Goal: Task Accomplishment & Management: Complete application form

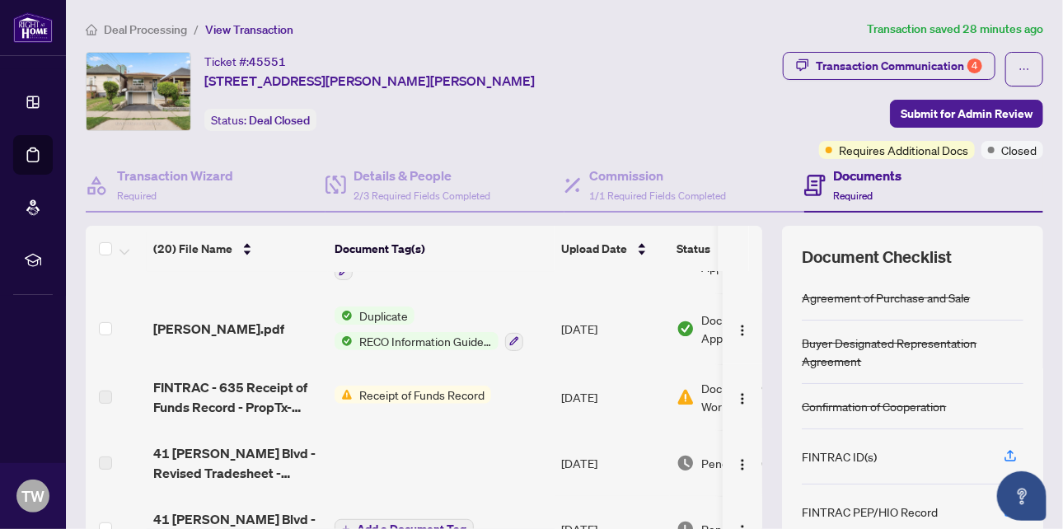
scroll to position [412, 0]
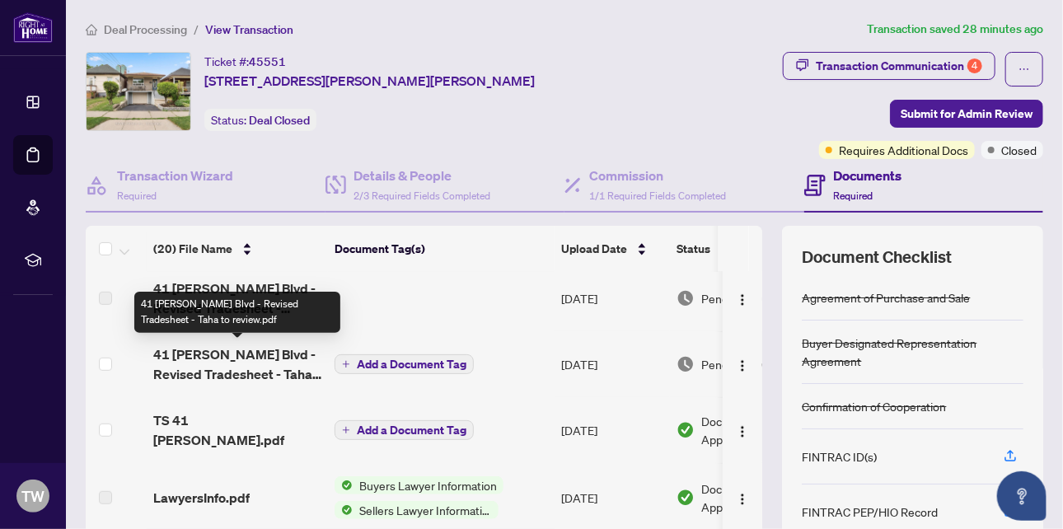
click at [283, 365] on span "41 [PERSON_NAME] Blvd - Revised Tradesheet - Taha to review.pdf" at bounding box center [237, 364] width 168 height 40
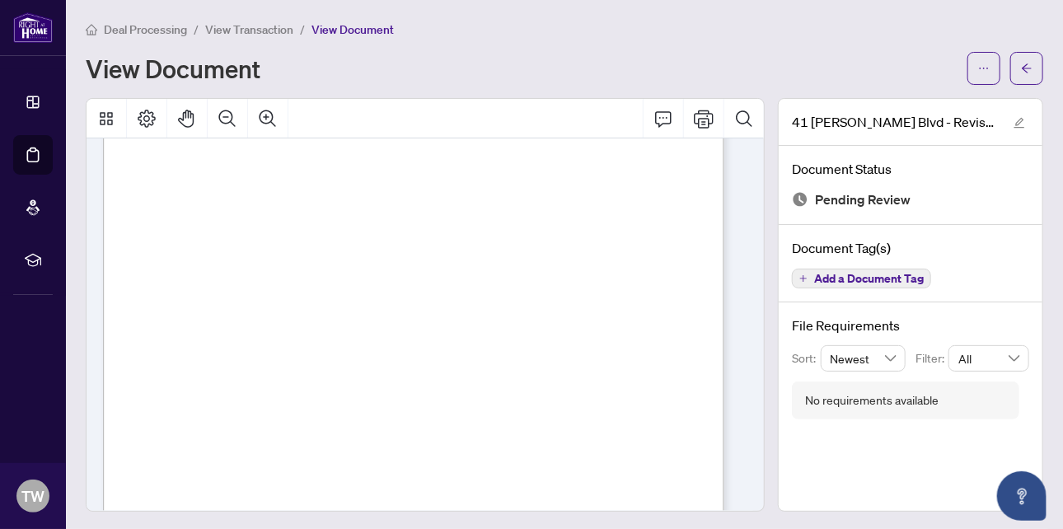
scroll to position [82, 0]
click at [694, 121] on icon "Print" at bounding box center [704, 119] width 20 height 18
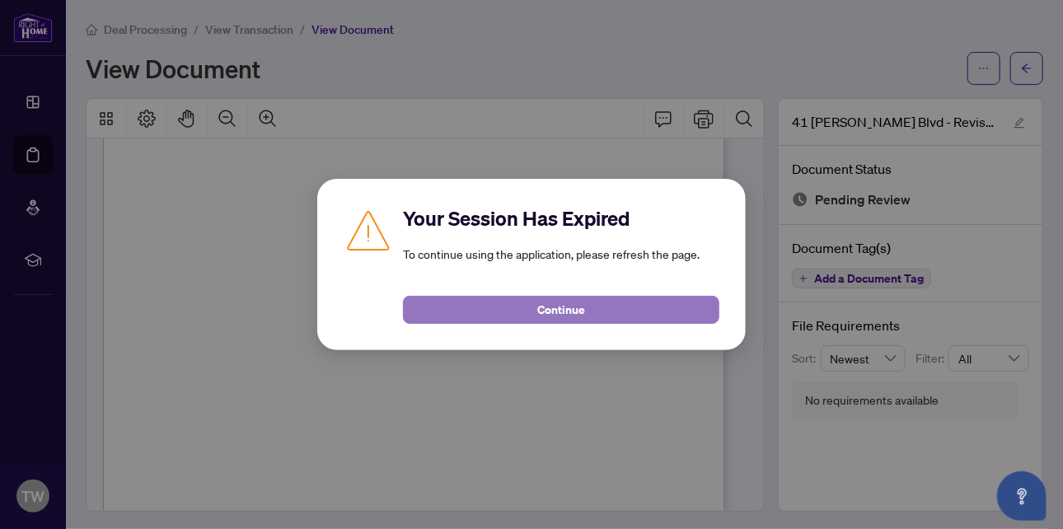
click at [552, 306] on span "Continue" at bounding box center [561, 310] width 48 height 26
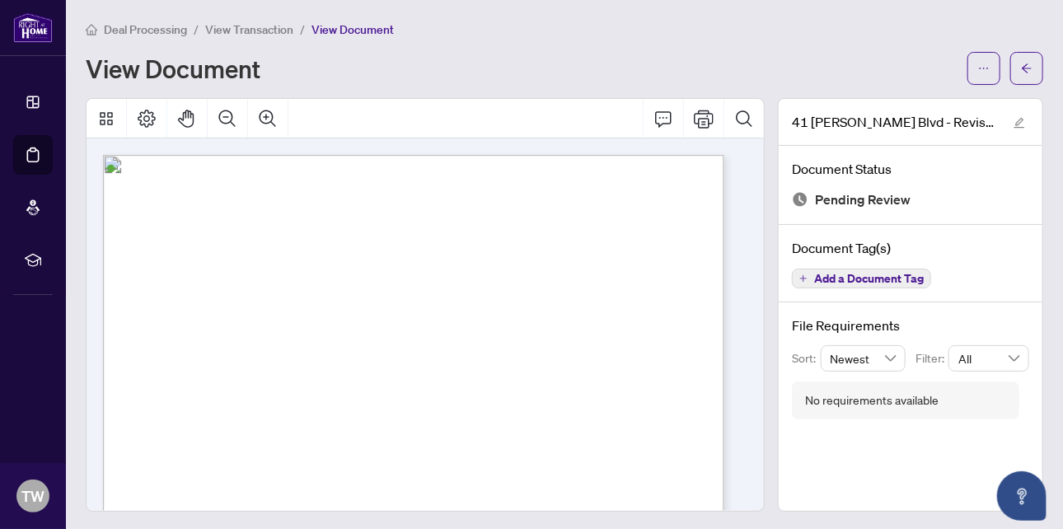
click at [256, 27] on span "View Transaction" at bounding box center [249, 29] width 88 height 15
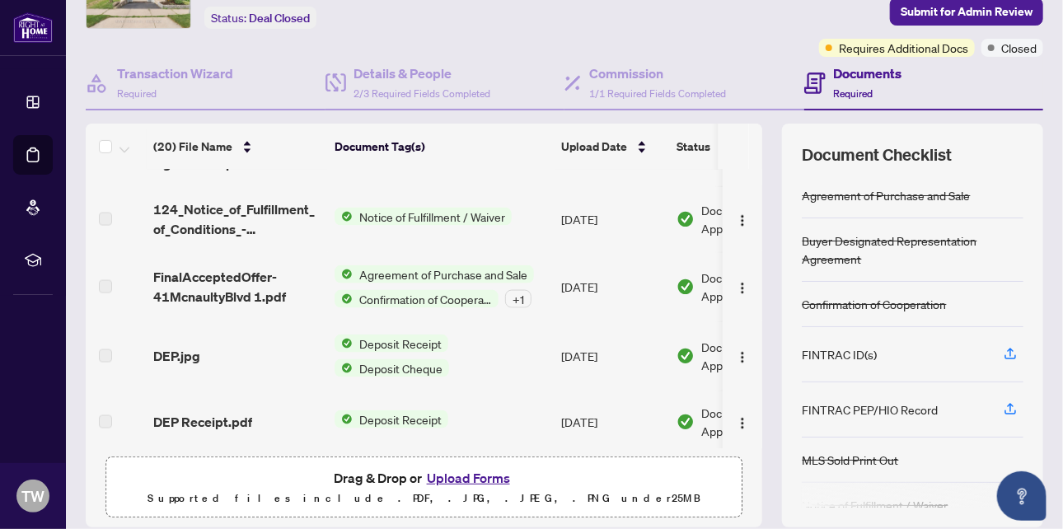
scroll to position [161, 0]
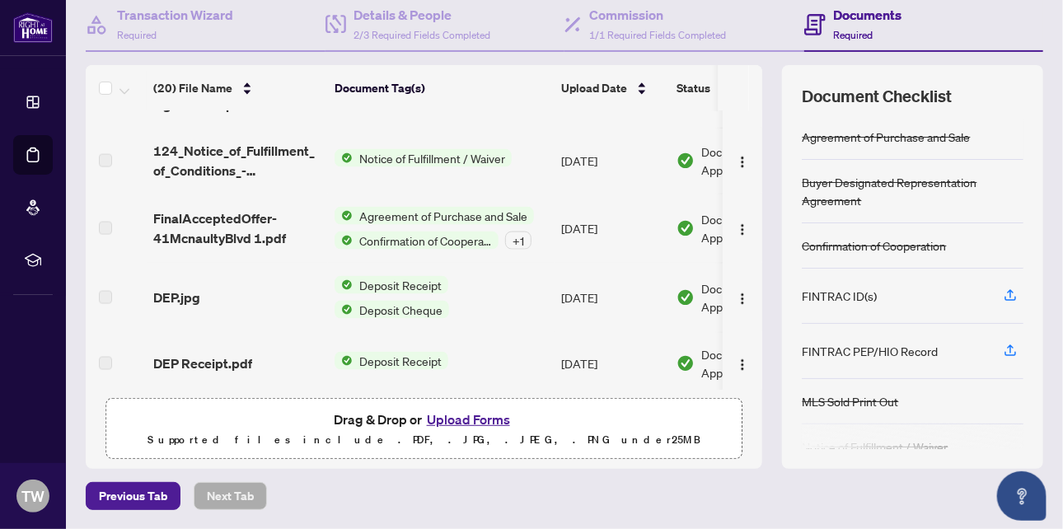
click at [431, 417] on button "Upload Forms" at bounding box center [468, 419] width 93 height 21
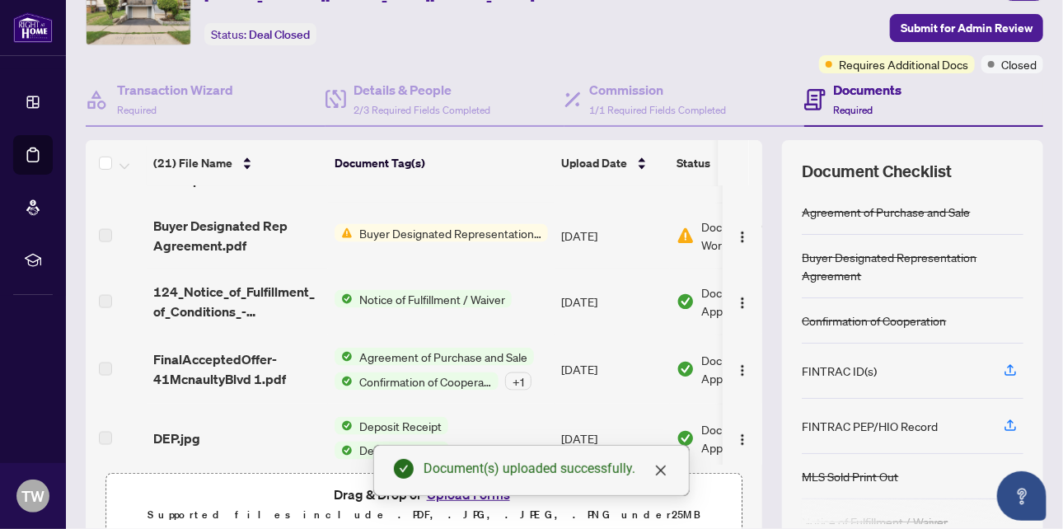
scroll to position [0, 0]
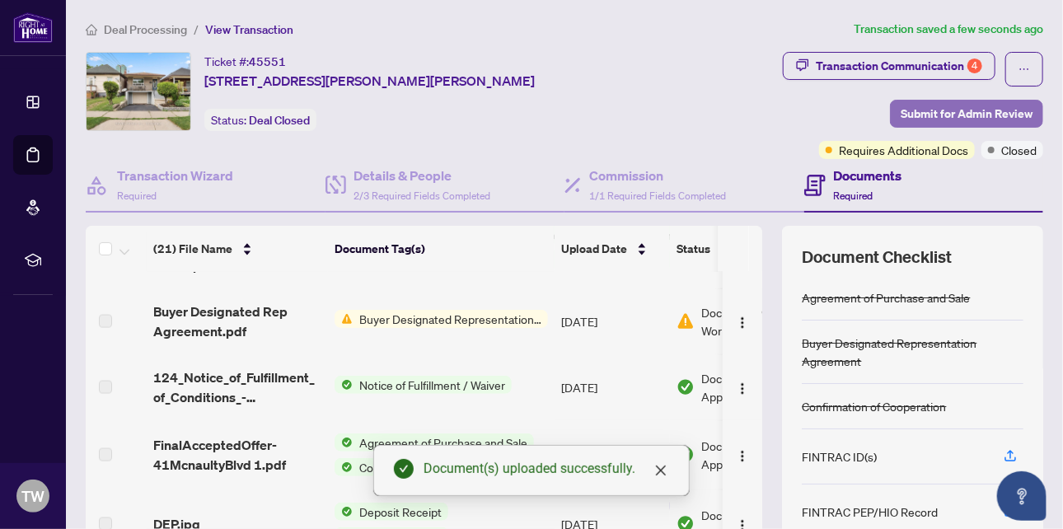
click at [921, 107] on span "Submit for Admin Review" at bounding box center [966, 113] width 132 height 26
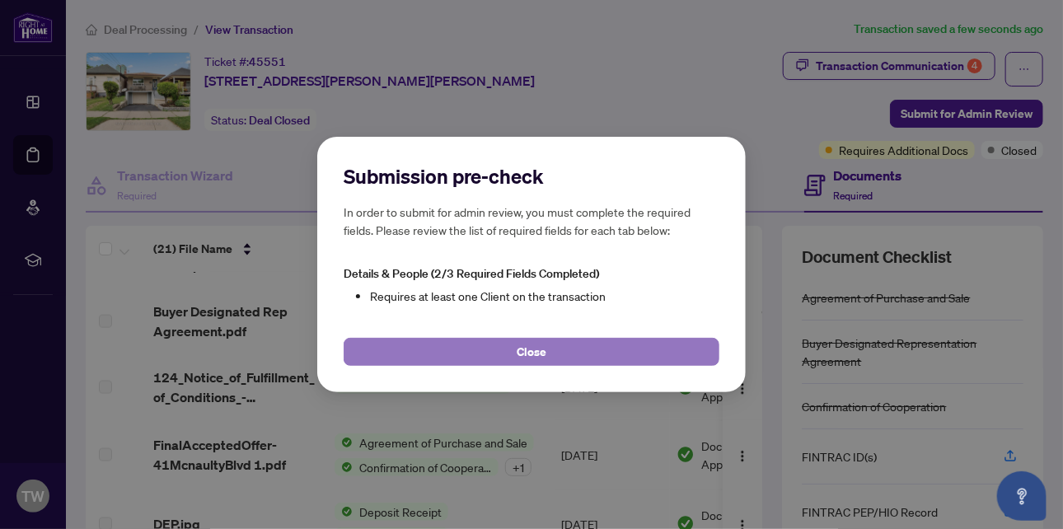
click at [567, 352] on button "Close" at bounding box center [531, 352] width 376 height 28
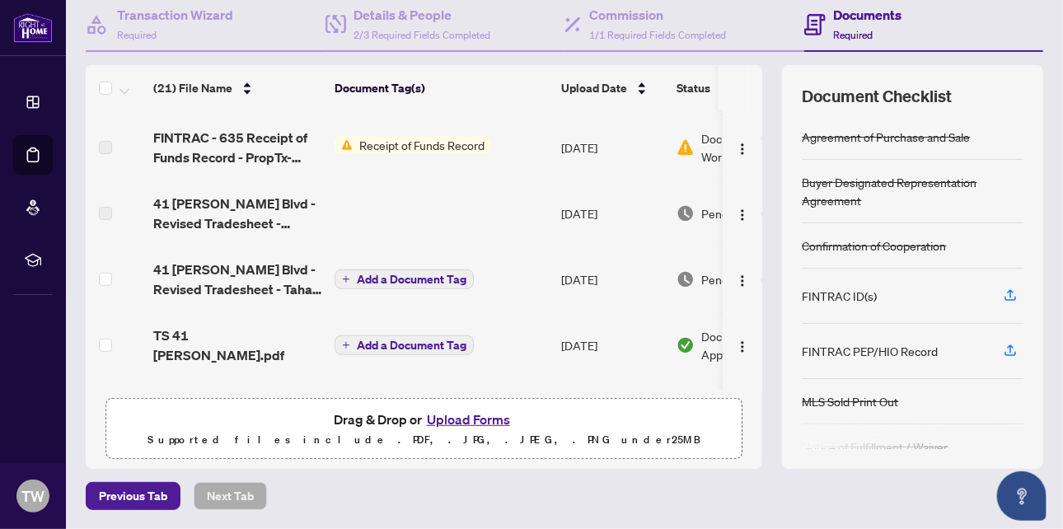
scroll to position [459, 0]
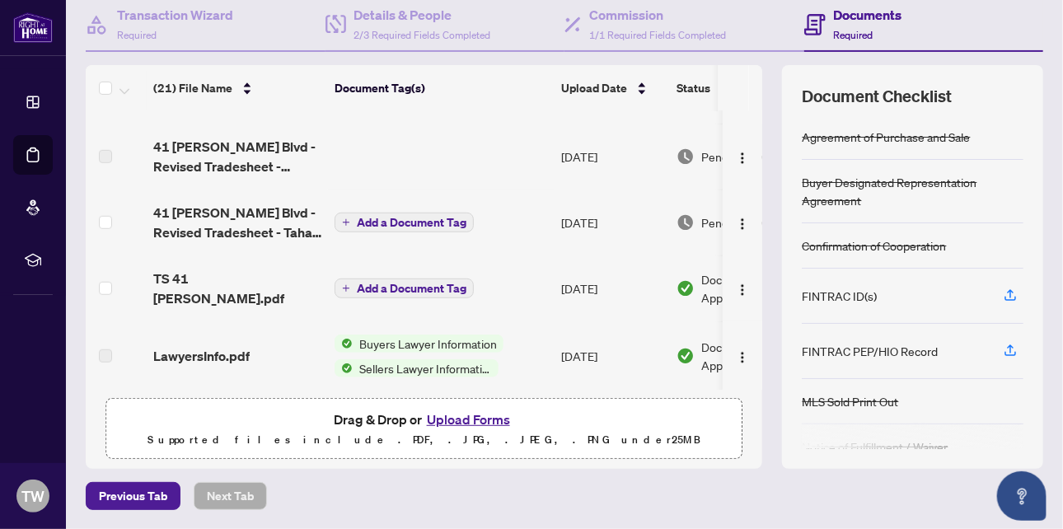
click at [404, 217] on span "Add a Document Tag" at bounding box center [412, 223] width 110 height 12
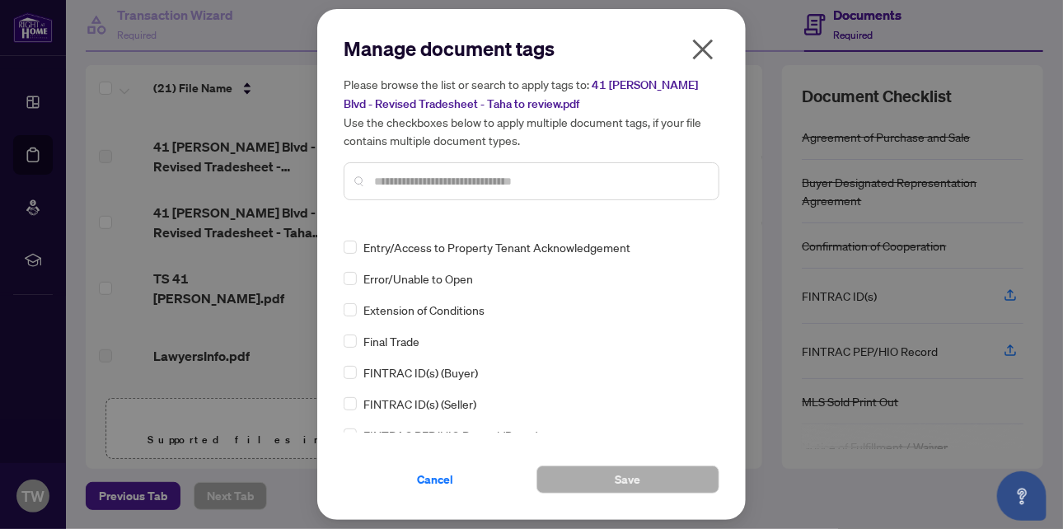
scroll to position [2059, 0]
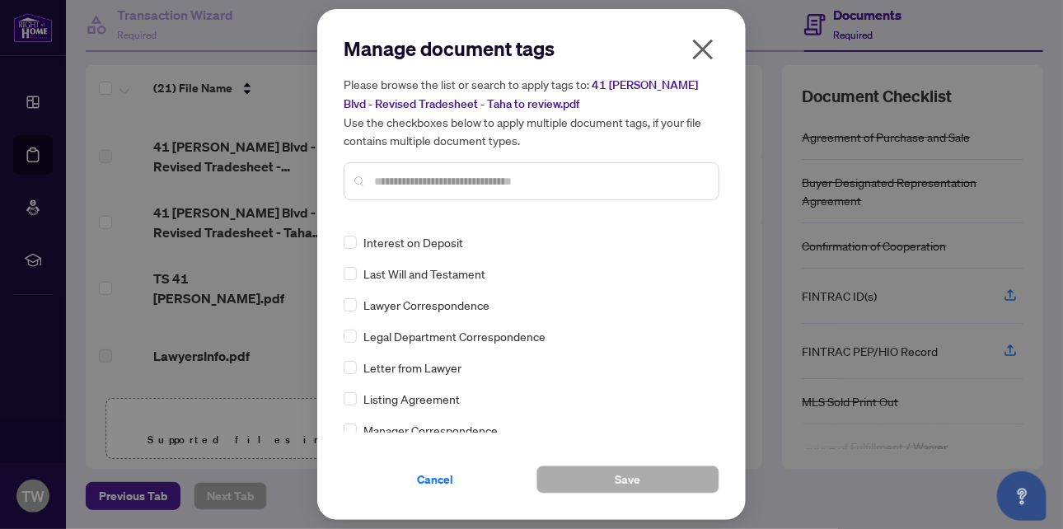
click at [446, 182] on input "text" at bounding box center [539, 181] width 331 height 18
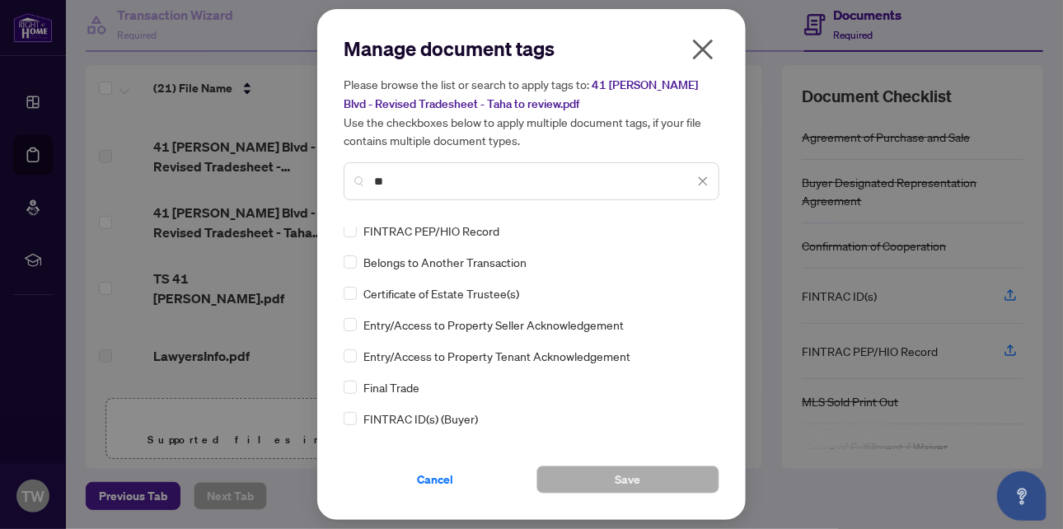
scroll to position [0, 0]
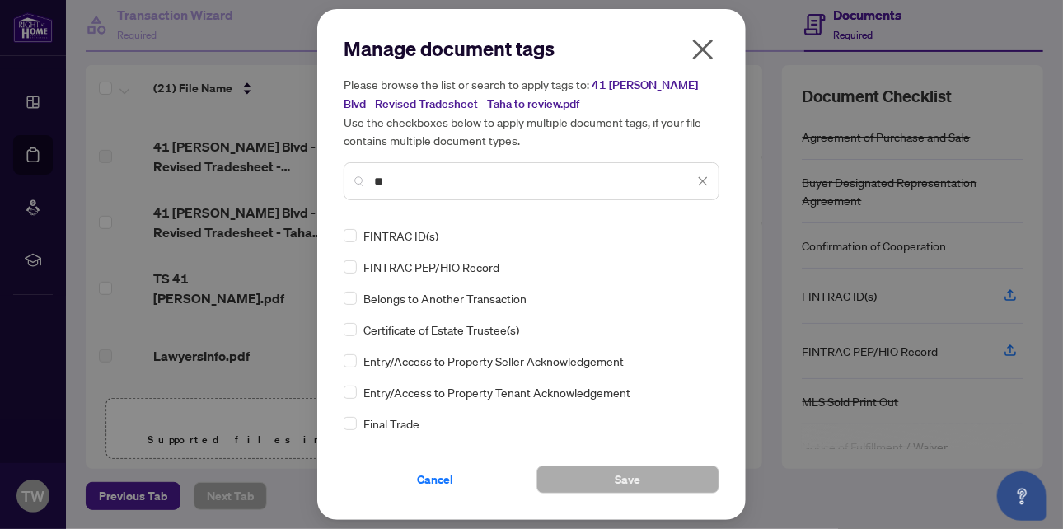
type input "**"
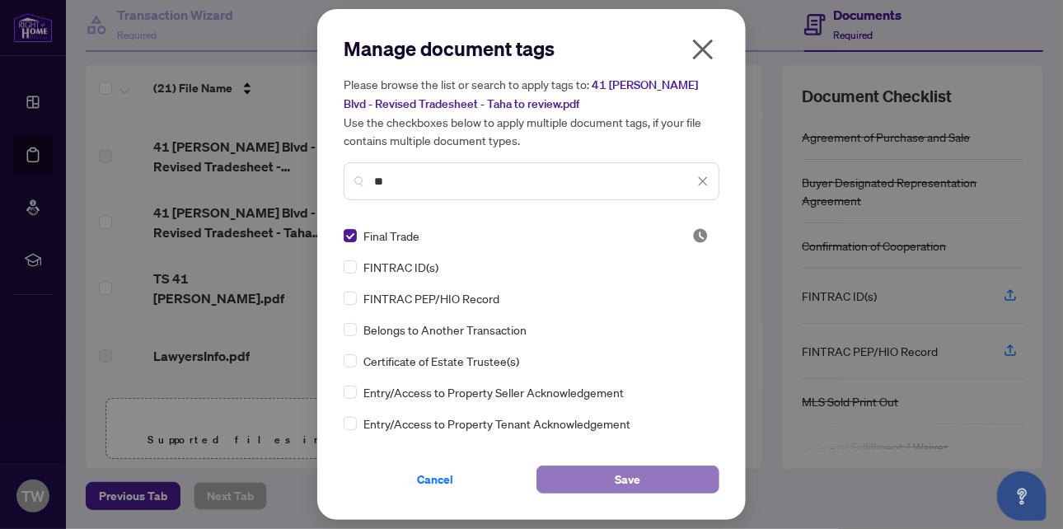
click at [616, 484] on span "Save" at bounding box center [628, 479] width 26 height 26
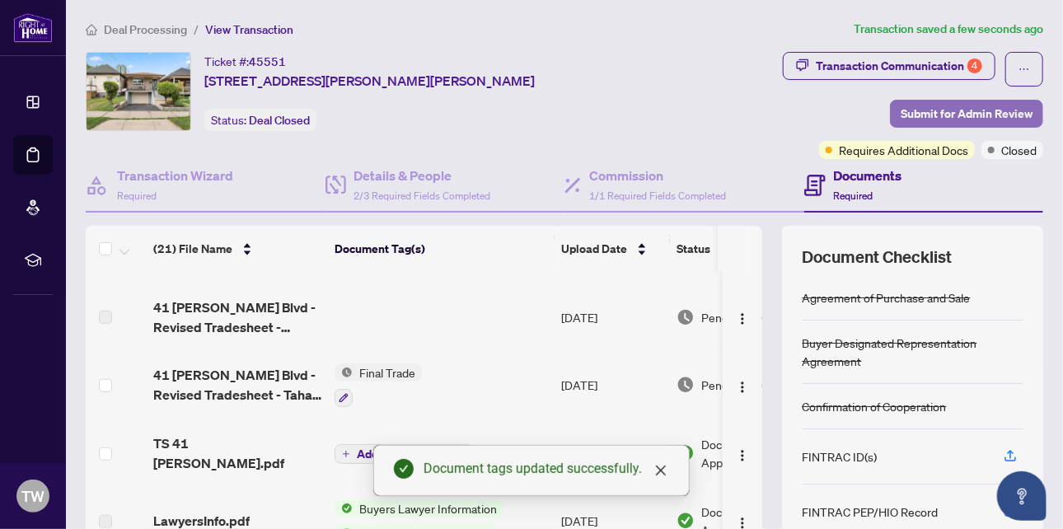
click at [968, 113] on span "Submit for Admin Review" at bounding box center [966, 113] width 132 height 26
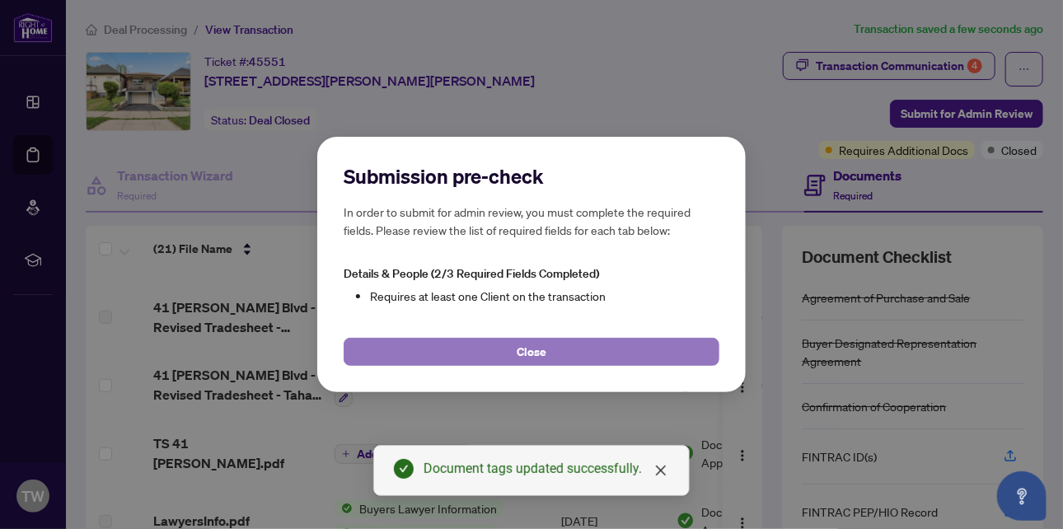
click at [490, 349] on button "Close" at bounding box center [531, 352] width 376 height 28
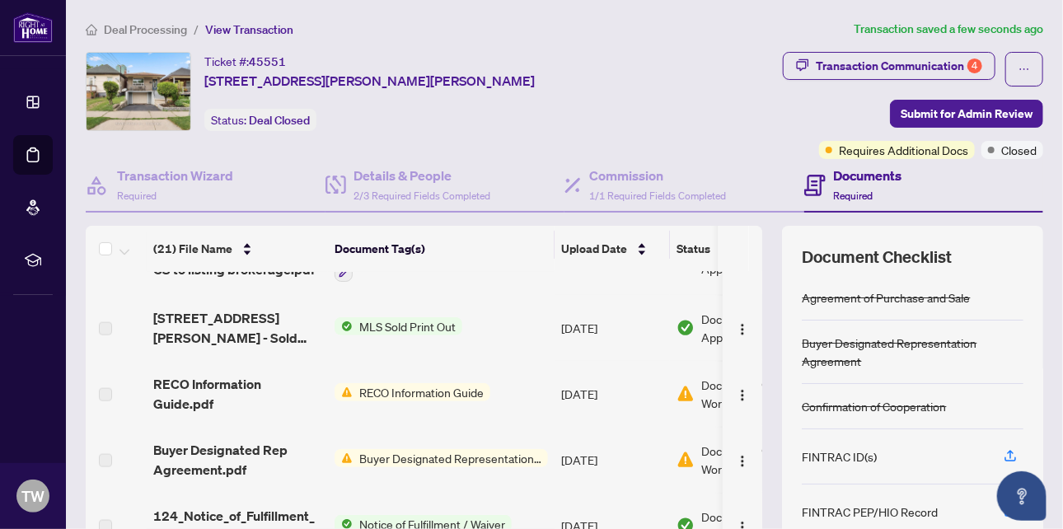
scroll to position [953, 0]
